Goal: Navigation & Orientation: Go to known website

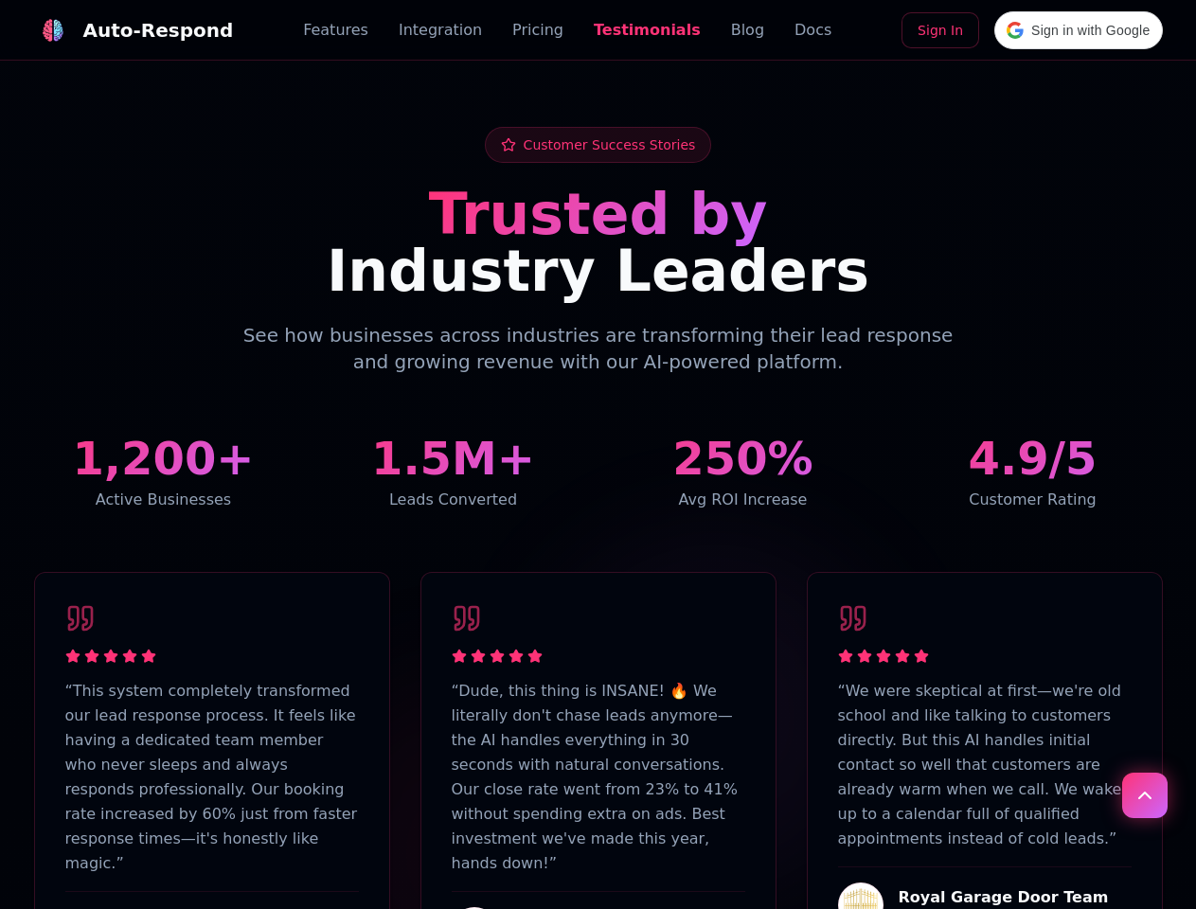
scroll to position [4652, 0]
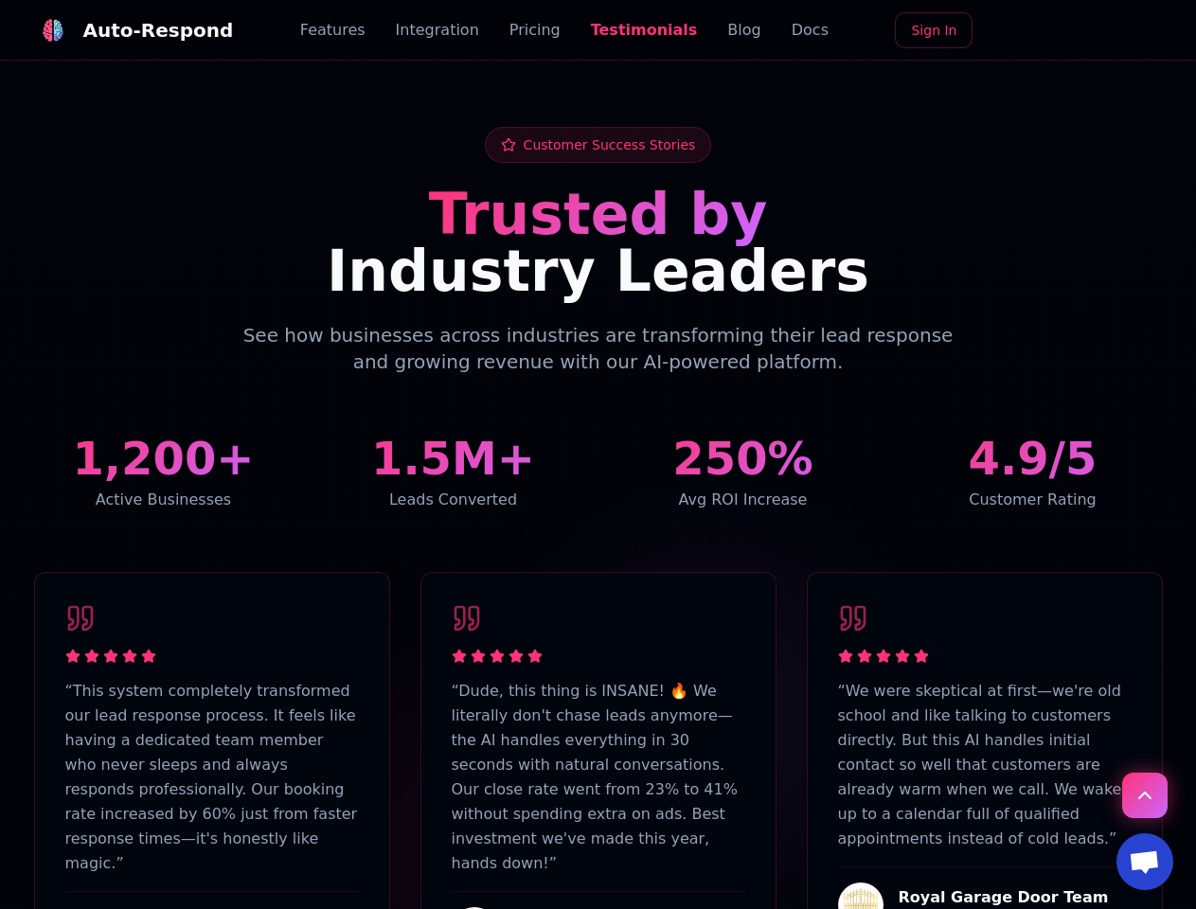
click at [122, 30] on div "Auto-Respond" at bounding box center [158, 30] width 151 height 27
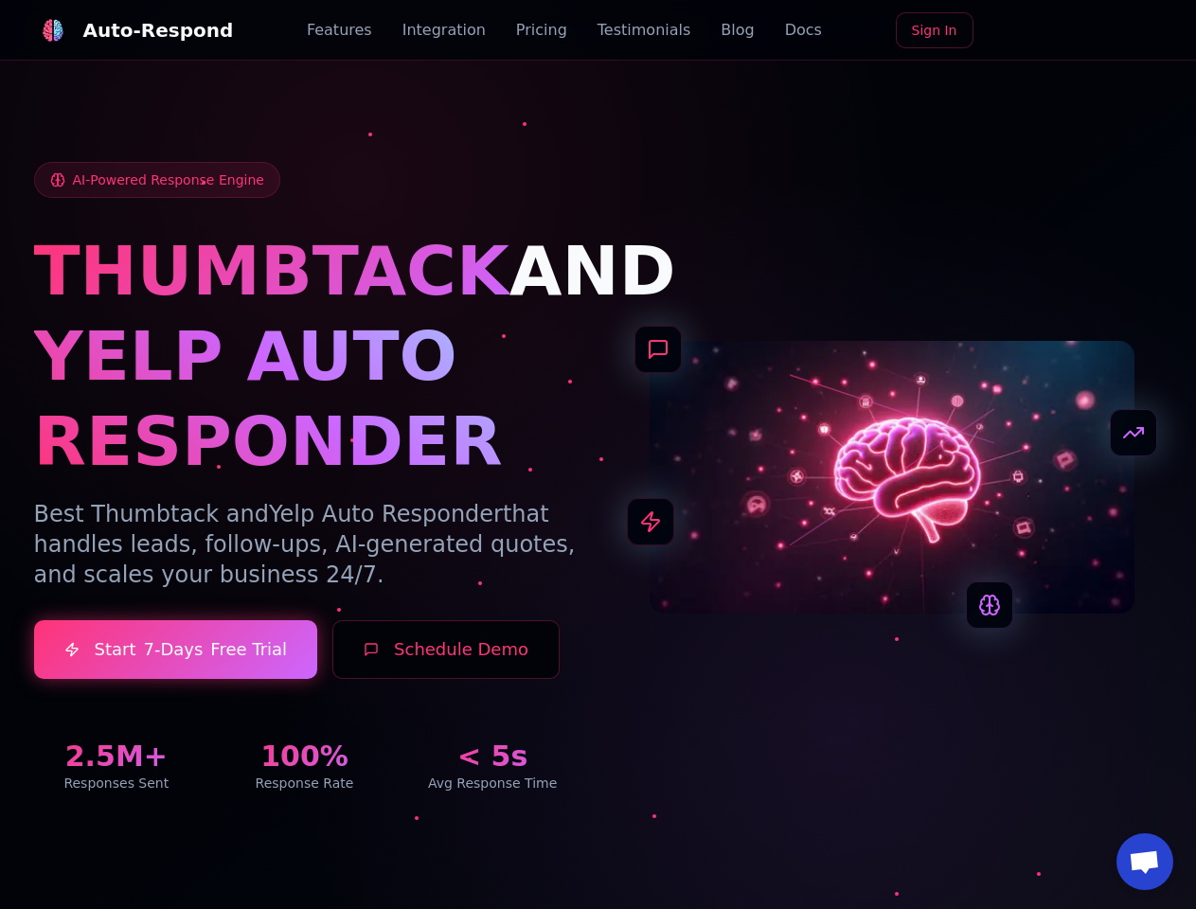
click at [1144, 792] on div "AI-Powered Response Engine THUMBTACK AND YELP AUTO RESPONDER Best Thumbtack and…" at bounding box center [598, 477] width 1128 height 630
click at [1144, 861] on span "Open chat" at bounding box center [1143, 863] width 31 height 27
